Goal: Obtain resource: Obtain resource

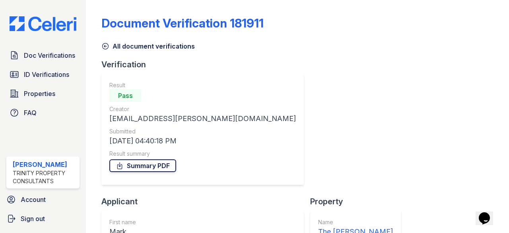
click at [139, 164] on link "Summary PDF" at bounding box center [142, 165] width 67 height 13
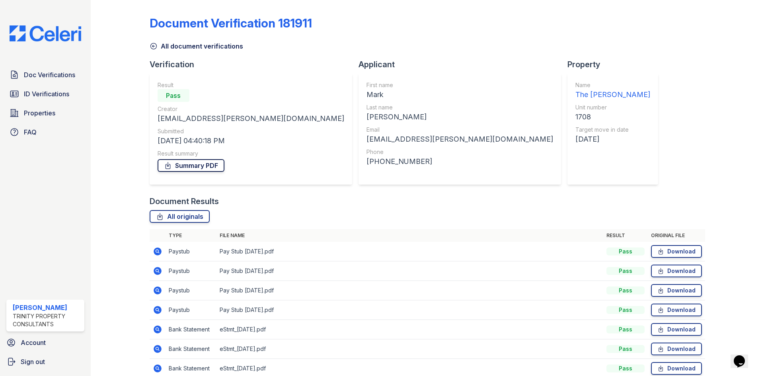
click at [189, 167] on link "Summary PDF" at bounding box center [191, 165] width 67 height 13
click at [43, 95] on span "ID Verifications" at bounding box center [46, 94] width 45 height 10
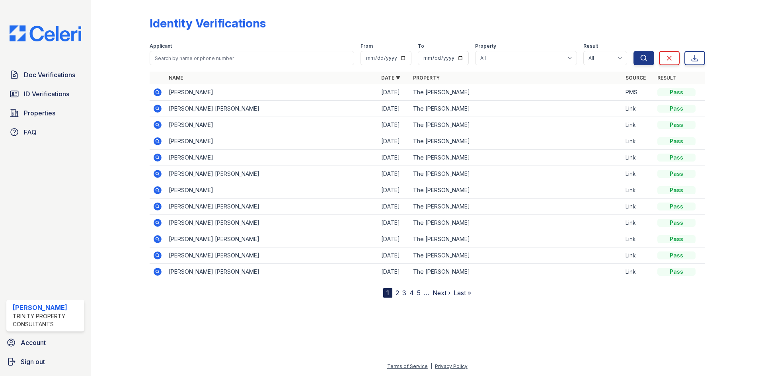
click at [158, 91] on icon at bounding box center [158, 93] width 10 height 10
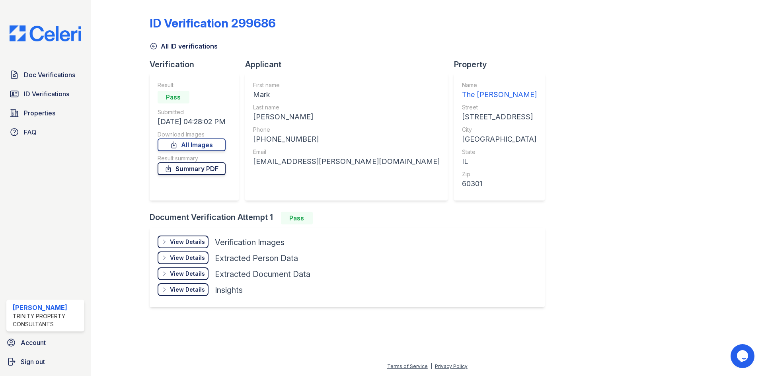
click at [189, 171] on link "Summary PDF" at bounding box center [192, 168] width 68 height 13
click at [175, 243] on div "View Details" at bounding box center [187, 242] width 35 height 8
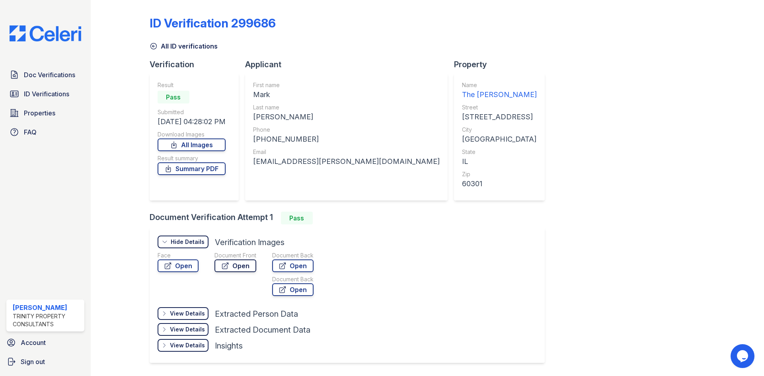
click at [235, 264] on link "Open" at bounding box center [235, 265] width 42 height 13
click at [282, 266] on icon at bounding box center [282, 266] width 8 height 8
